Goal: Task Accomplishment & Management: Manage account settings

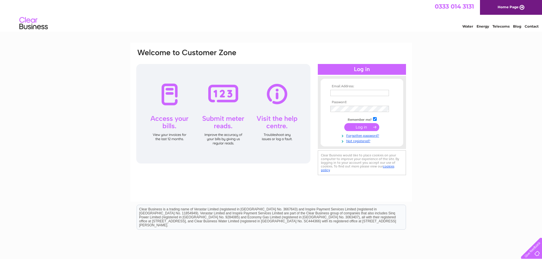
click at [343, 95] on input "text" at bounding box center [359, 93] width 59 height 6
type input "rhonda@lang-syne.co.uk"
click at [344, 124] on input "submit" at bounding box center [361, 128] width 35 height 8
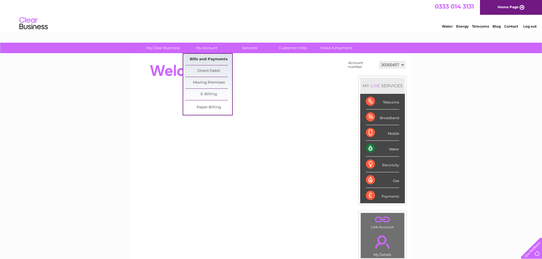
click at [204, 59] on link "Bills and Payments" at bounding box center [208, 59] width 47 height 11
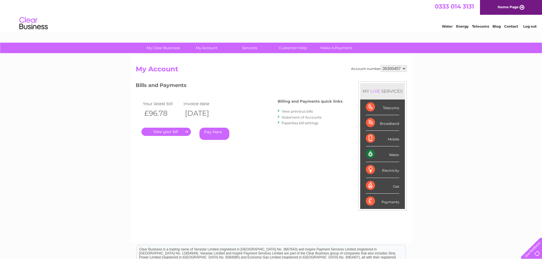
click at [177, 132] on link "." at bounding box center [165, 132] width 49 height 8
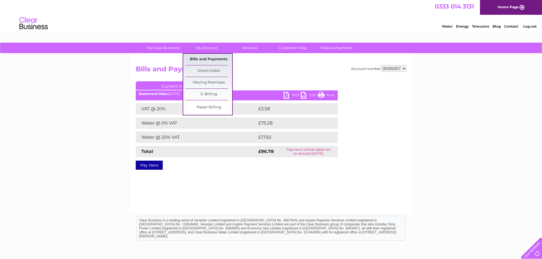
click at [203, 57] on link "Bills and Payments" at bounding box center [208, 59] width 47 height 11
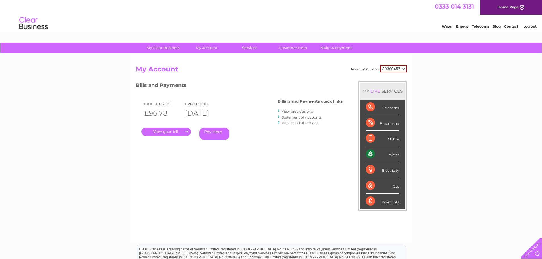
click at [297, 111] on link "View previous bills" at bounding box center [296, 111] width 31 height 4
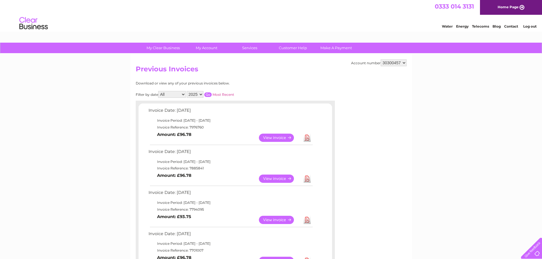
click at [277, 175] on link "View" at bounding box center [280, 179] width 42 height 8
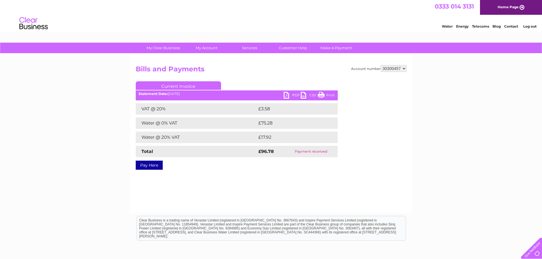
click at [288, 96] on link "PDF" at bounding box center [291, 96] width 17 height 8
click at [286, 95] on link "PDF" at bounding box center [291, 96] width 17 height 8
click at [531, 24] on link "Log out" at bounding box center [529, 26] width 13 height 4
